Goal: Find specific page/section: Find specific page/section

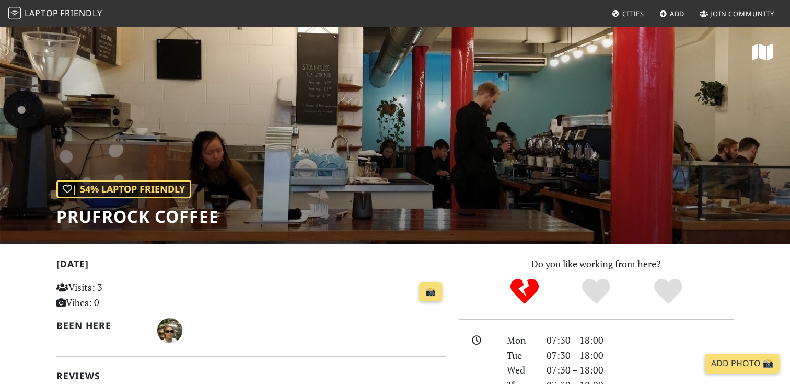
click at [74, 15] on span "Friendly" at bounding box center [81, 13] width 42 height 12
click at [634, 13] on span "Cities" at bounding box center [634, 13] width 22 height 9
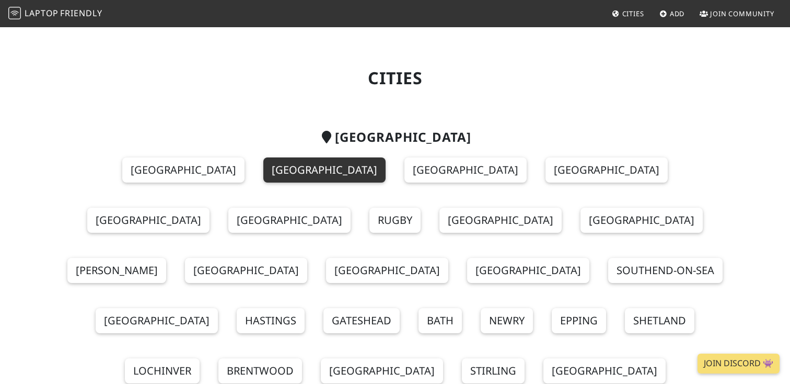
click at [263, 173] on link "[GEOGRAPHIC_DATA]" at bounding box center [324, 169] width 122 height 25
click at [267, 171] on link "[GEOGRAPHIC_DATA]" at bounding box center [324, 169] width 122 height 25
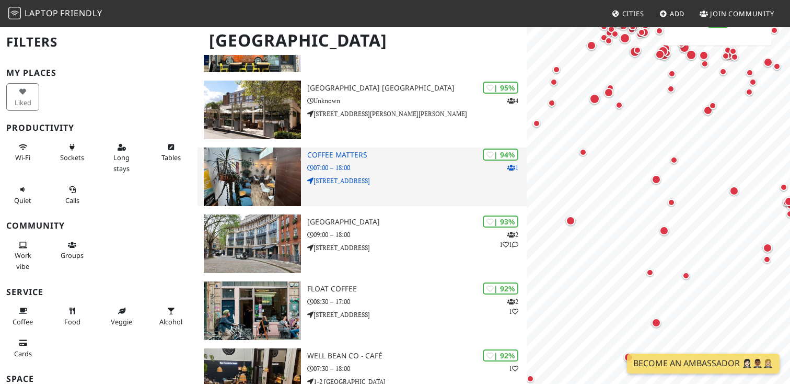
scroll to position [210, 0]
